Goal: Check status: Check status

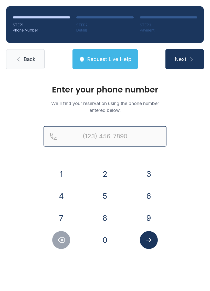
click at [96, 133] on input "Reservation phone number" at bounding box center [105, 136] width 123 height 20
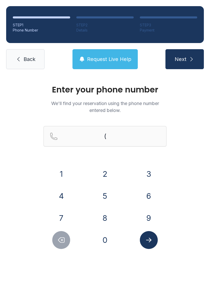
click at [148, 196] on button "6" at bounding box center [149, 196] width 18 height 18
click at [103, 194] on button "5" at bounding box center [105, 196] width 18 height 18
click at [147, 189] on button "6" at bounding box center [149, 196] width 18 height 18
click at [105, 174] on button "2" at bounding box center [105, 174] width 18 height 18
click at [104, 247] on button "0" at bounding box center [105, 240] width 18 height 18
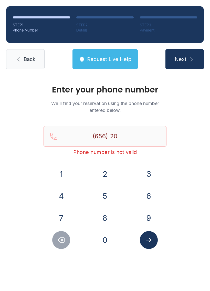
click at [104, 194] on button "5" at bounding box center [105, 196] width 18 height 18
click at [103, 241] on button "0" at bounding box center [105, 240] width 18 height 18
click at [102, 170] on button "2" at bounding box center [105, 174] width 18 height 18
click at [102, 237] on button "0" at bounding box center [105, 240] width 18 height 18
click at [62, 172] on button "1" at bounding box center [61, 174] width 18 height 18
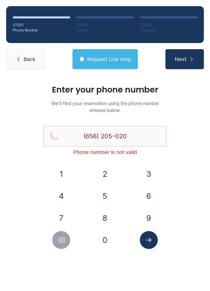
type input "[PHONE_NUMBER]"
click at [148, 239] on icon "Submit lookup form" at bounding box center [149, 240] width 8 height 8
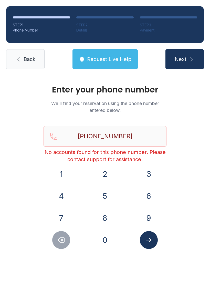
click at [31, 65] on link "Back" at bounding box center [25, 59] width 38 height 20
